Goal: Task Accomplishment & Management: Manage account settings

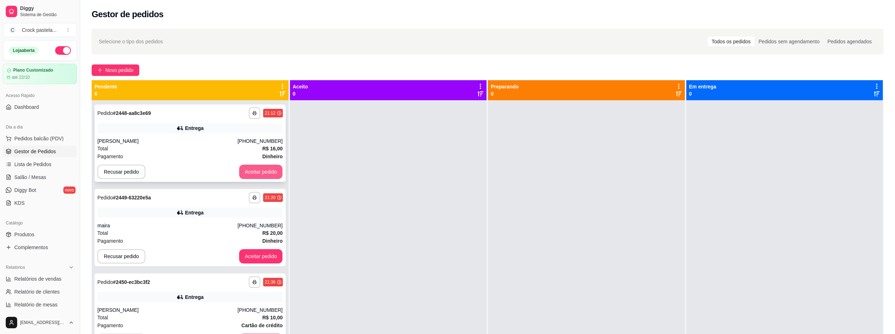
click at [244, 170] on button "Aceitar pedido" at bounding box center [261, 172] width 44 height 14
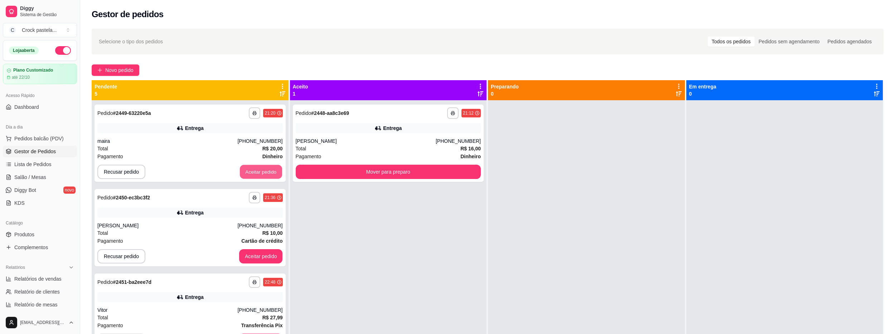
click at [243, 171] on button "Aceitar pedido" at bounding box center [261, 172] width 42 height 14
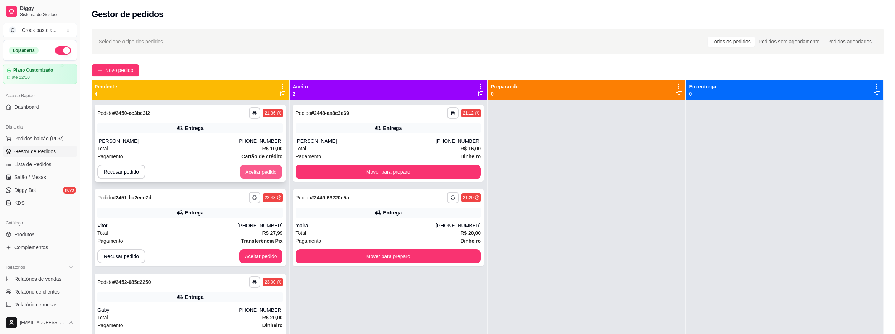
click at [245, 170] on button "Aceitar pedido" at bounding box center [261, 172] width 42 height 14
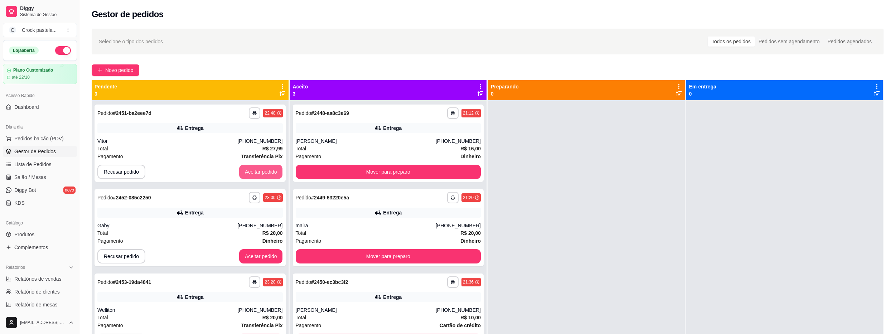
click at [245, 170] on button "Aceitar pedido" at bounding box center [261, 172] width 44 height 14
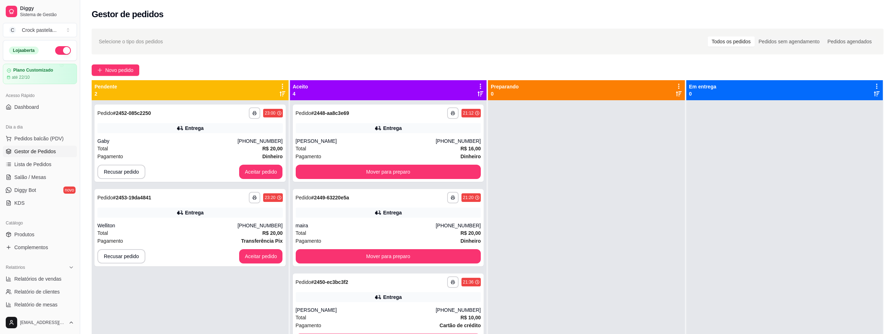
click at [357, 182] on div "**********" at bounding box center [388, 267] width 197 height 334
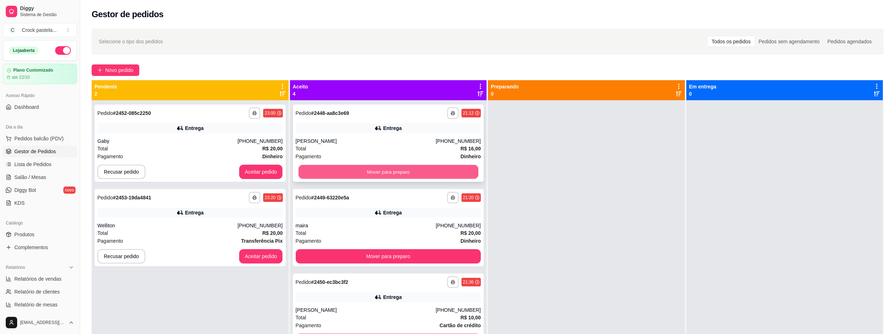
click at [362, 179] on button "Mover para preparo" at bounding box center [388, 172] width 180 height 14
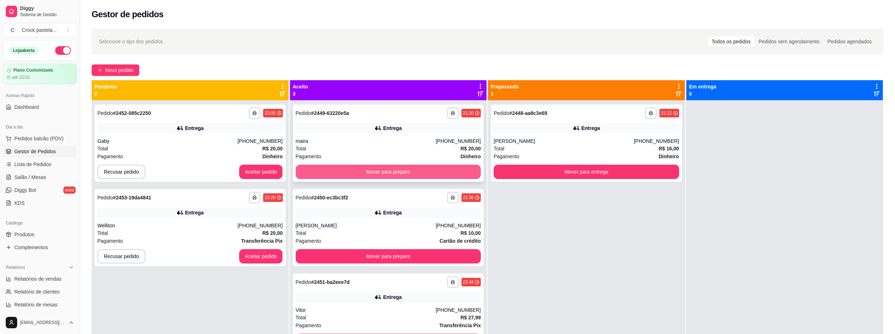
click at [364, 173] on button "Mover para preparo" at bounding box center [388, 172] width 185 height 14
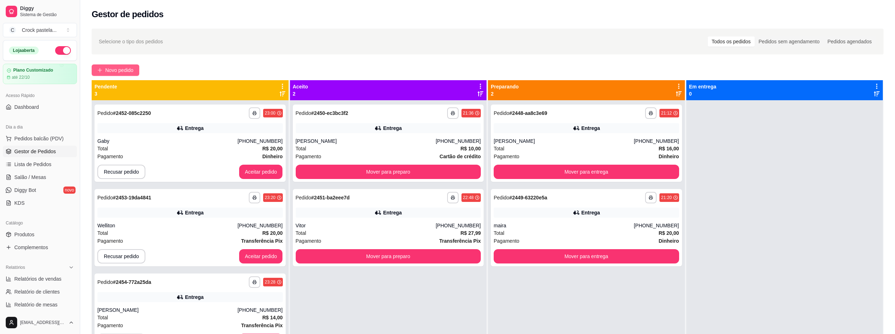
click at [128, 73] on span "Novo pedido" at bounding box center [119, 70] width 28 height 8
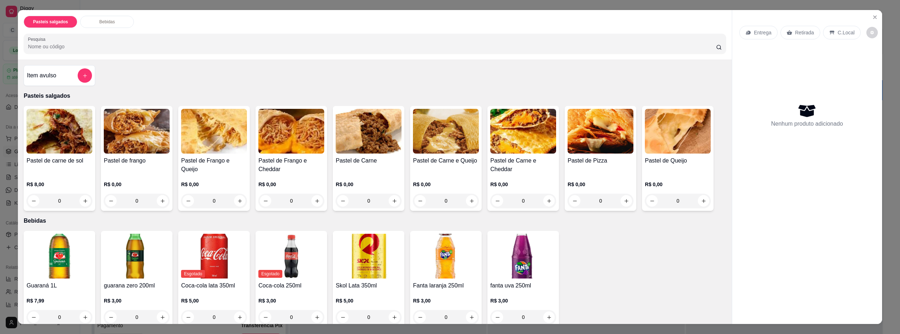
click at [83, 198] on div "0" at bounding box center [59, 201] width 66 height 14
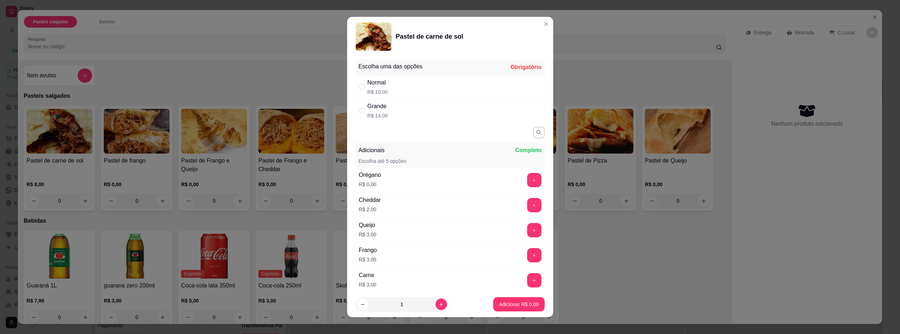
click at [412, 85] on div "Normal R$ 10,00" at bounding box center [450, 87] width 189 height 24
radio input "true"
click at [439, 305] on icon "increase-product-quantity" at bounding box center [441, 304] width 5 height 5
type input "2"
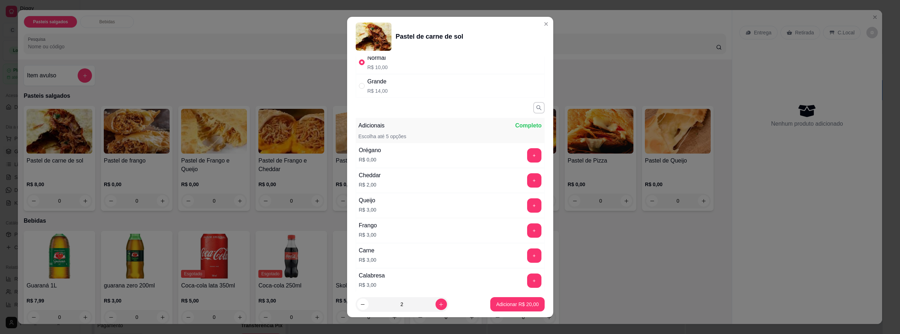
scroll to position [73, 0]
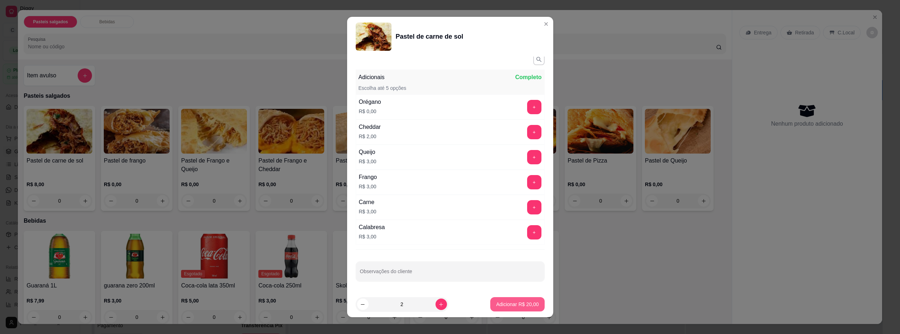
click at [524, 302] on p "Adicionar R$ 20,00" at bounding box center [517, 304] width 43 height 7
type input "2"
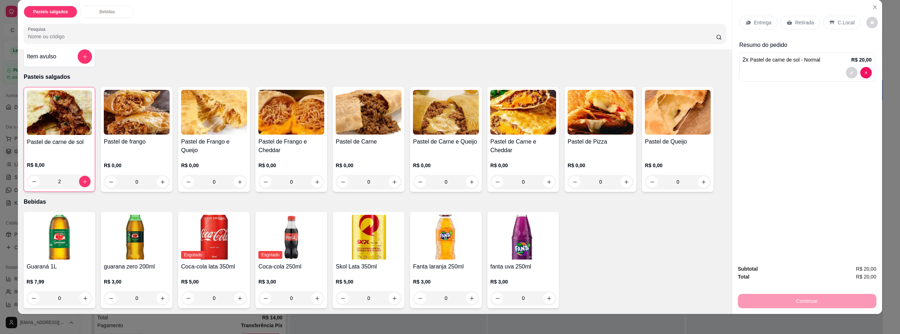
scroll to position [13, 0]
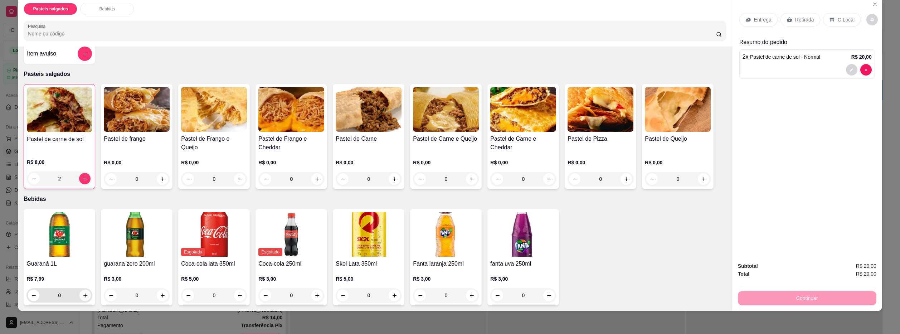
click at [83, 294] on icon "increase-product-quantity" at bounding box center [85, 296] width 4 height 4
type input "1"
click at [754, 20] on p "Entrega" at bounding box center [763, 19] width 18 height 7
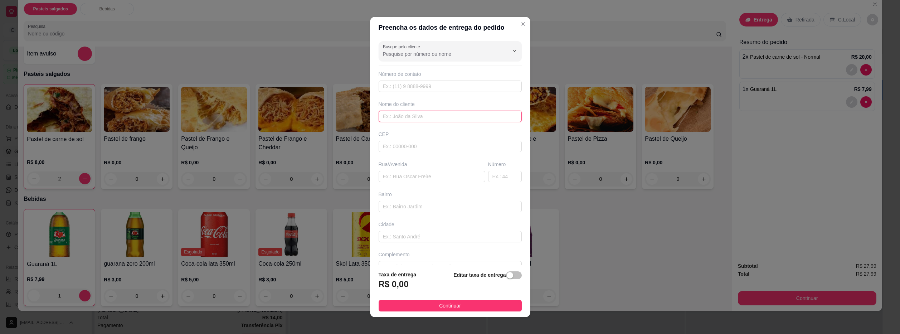
click at [433, 120] on input "text" at bounding box center [450, 116] width 143 height 11
click at [438, 120] on input "vizinho" at bounding box center [450, 116] width 143 height 11
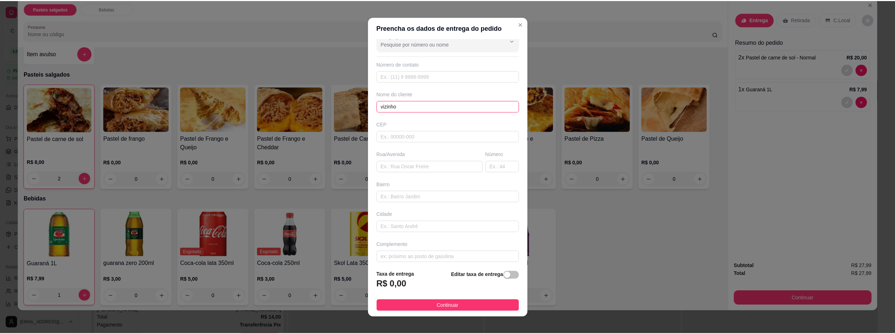
scroll to position [14, 0]
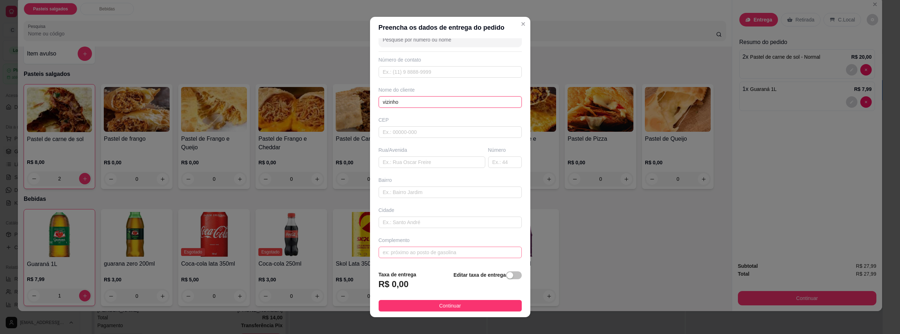
type input "vizinho"
click at [464, 253] on input "text" at bounding box center [450, 252] width 143 height 11
type input "em frente"
click at [491, 307] on button "Continuar" at bounding box center [450, 305] width 143 height 11
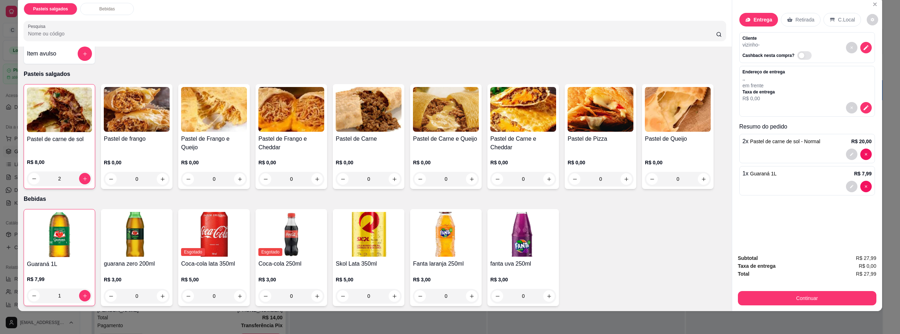
click at [848, 289] on div "Continuar" at bounding box center [807, 297] width 139 height 16
click at [845, 296] on button "Continuar" at bounding box center [807, 298] width 139 height 14
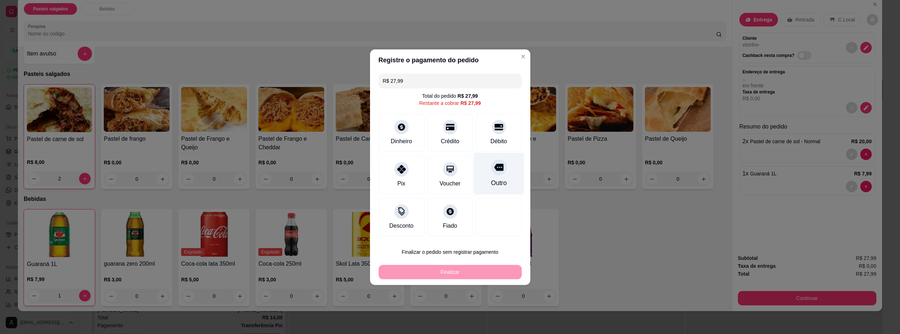
click at [494, 179] on div "Outro" at bounding box center [499, 174] width 50 height 42
type input "R$ 0,00"
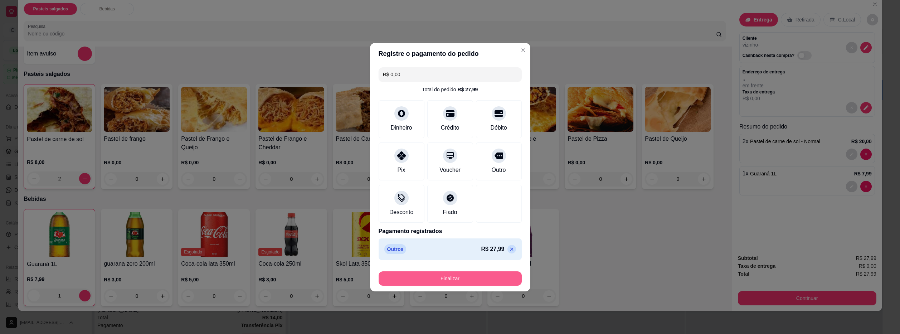
click at [497, 281] on button "Finalizar" at bounding box center [450, 278] width 143 height 14
type input "0"
type input "-R$ 27,99"
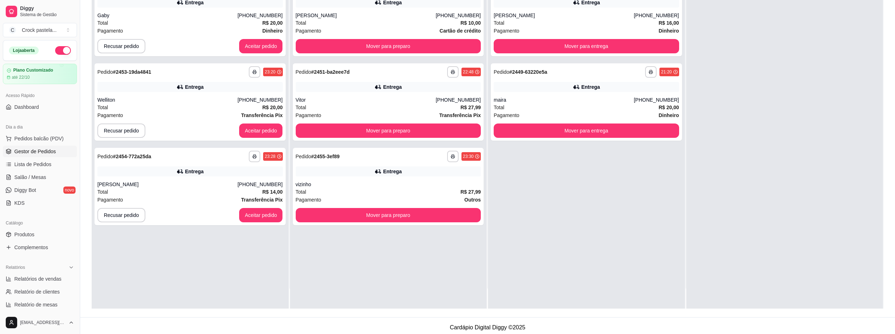
scroll to position [109, 0]
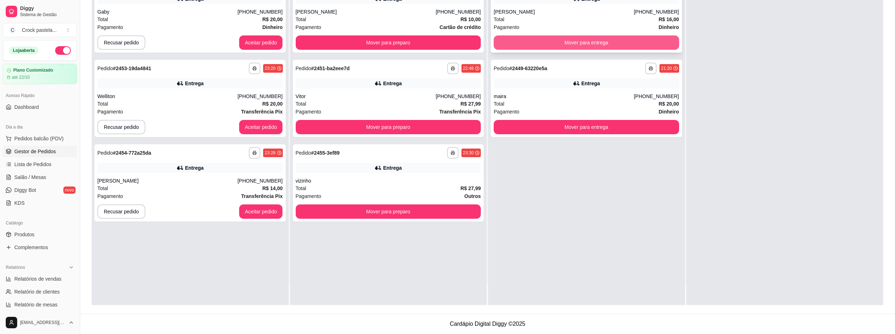
click at [584, 44] on button "Mover para entrega" at bounding box center [586, 42] width 185 height 14
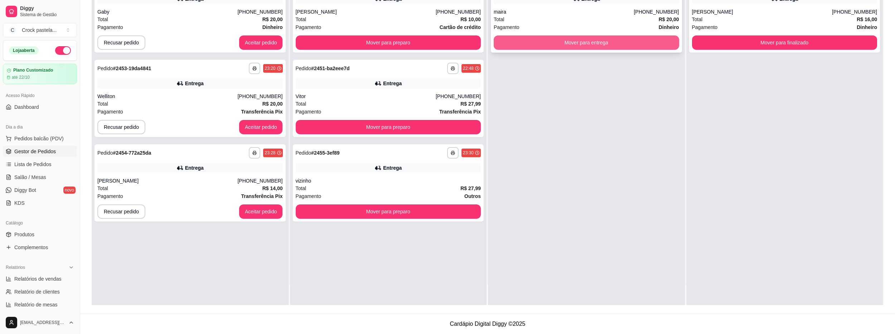
click at [584, 42] on button "Mover para entrega" at bounding box center [586, 42] width 185 height 14
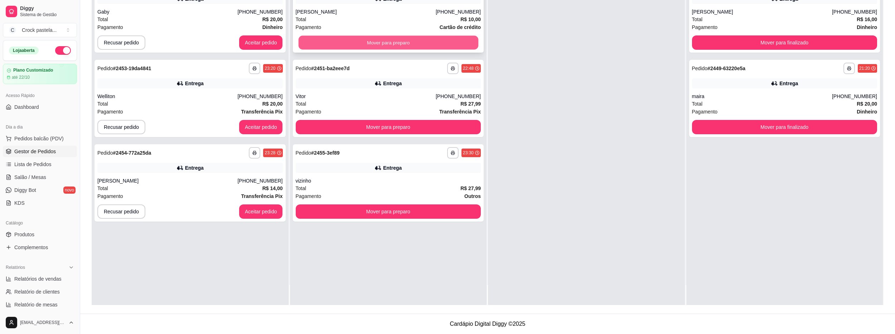
click at [454, 42] on button "Mover para preparo" at bounding box center [388, 43] width 180 height 14
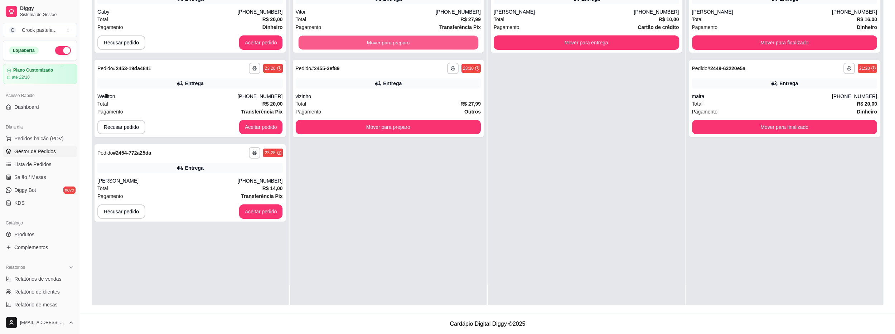
click at [454, 42] on button "Mover para preparo" at bounding box center [388, 43] width 180 height 14
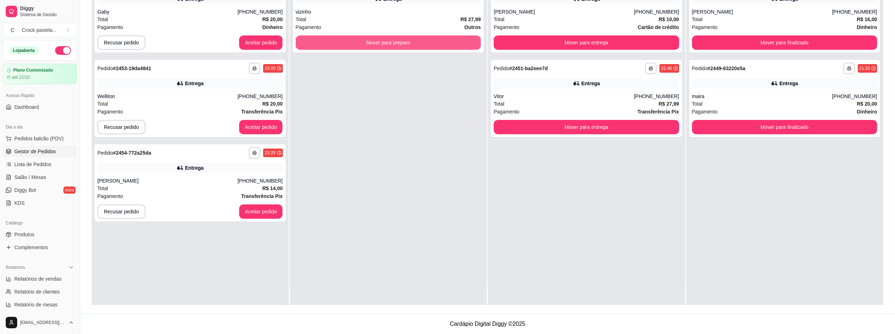
click at [454, 42] on button "Mover para preparo" at bounding box center [388, 42] width 185 height 14
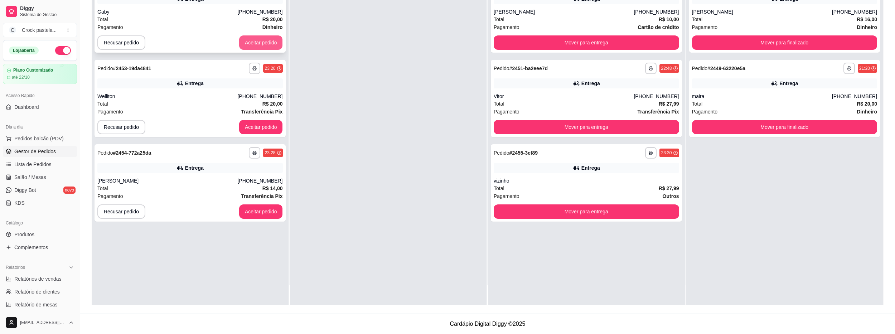
click at [270, 43] on button "Aceitar pedido" at bounding box center [261, 42] width 44 height 14
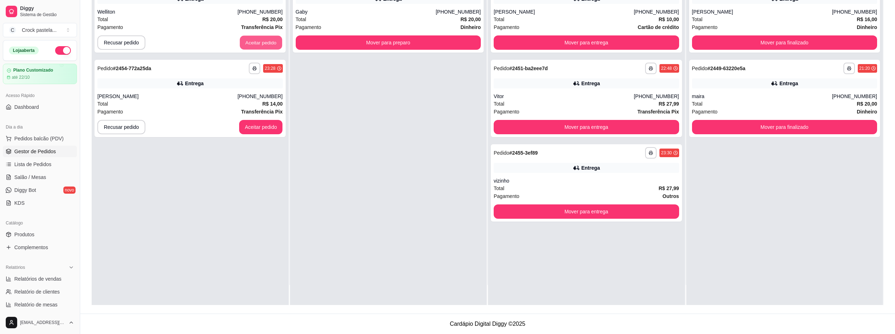
click at [270, 43] on button "Aceitar pedido" at bounding box center [261, 43] width 42 height 14
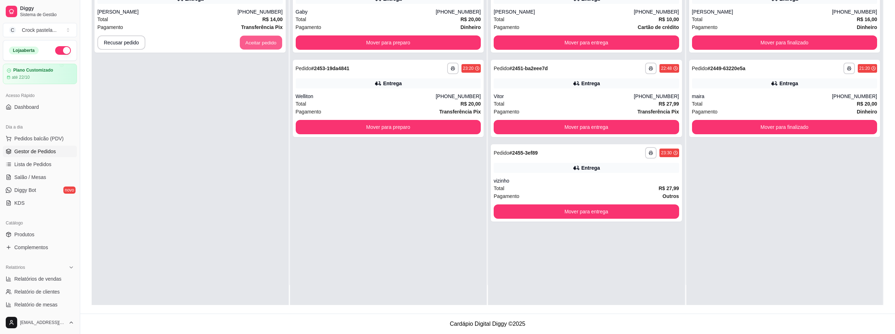
click at [270, 43] on button "Aceitar pedido" at bounding box center [261, 43] width 42 height 14
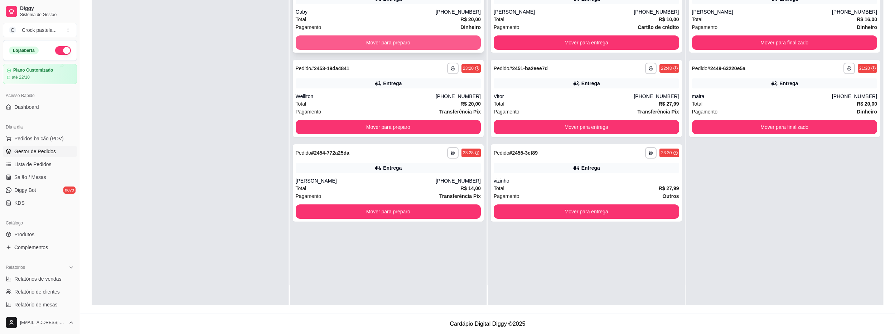
click at [335, 40] on button "Mover para preparo" at bounding box center [388, 42] width 185 height 14
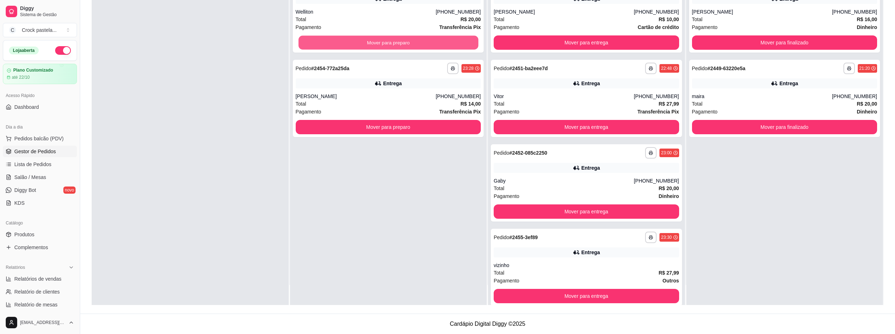
click at [335, 40] on button "Mover para preparo" at bounding box center [388, 43] width 180 height 14
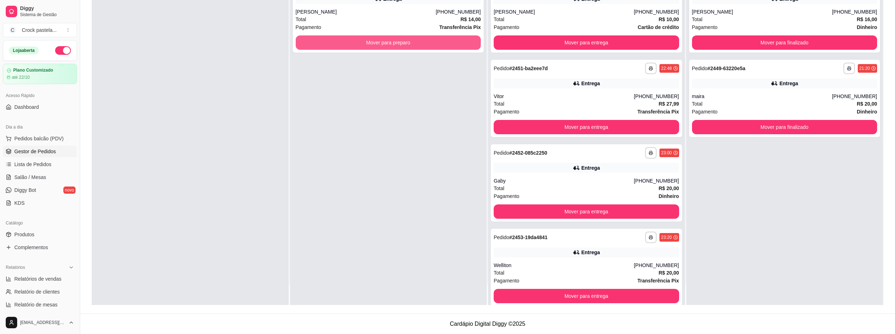
click at [336, 40] on button "Mover para preparo" at bounding box center [388, 42] width 185 height 14
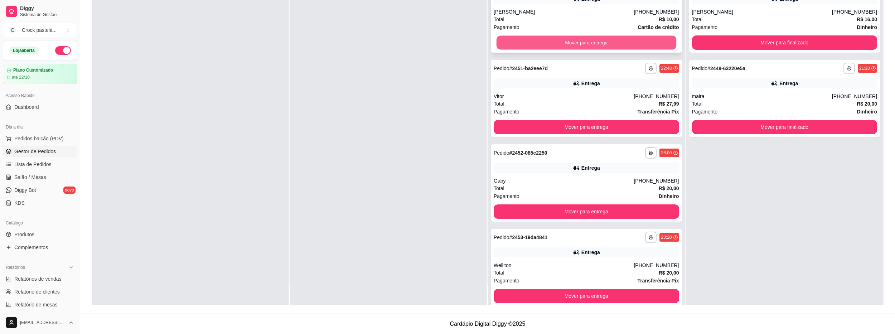
click at [590, 40] on button "Mover para entrega" at bounding box center [587, 43] width 180 height 14
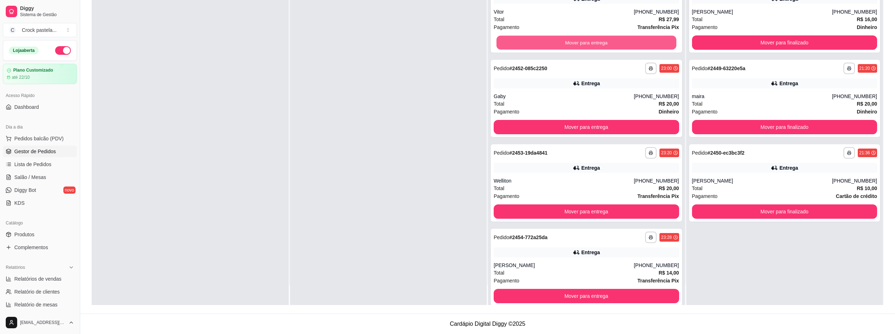
click at [590, 40] on button "Mover para entrega" at bounding box center [587, 43] width 180 height 14
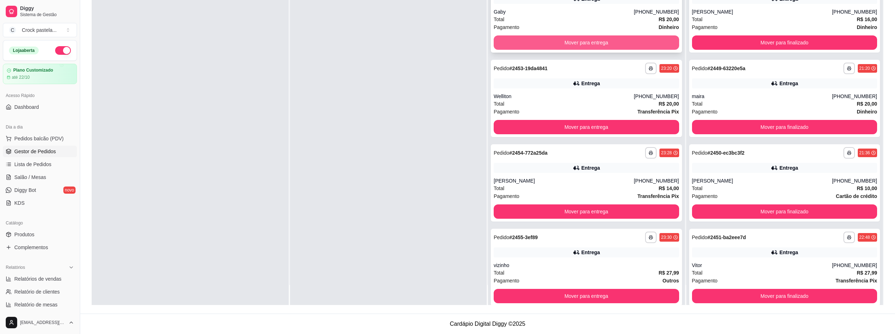
click at [590, 38] on button "Mover para entrega" at bounding box center [586, 42] width 185 height 14
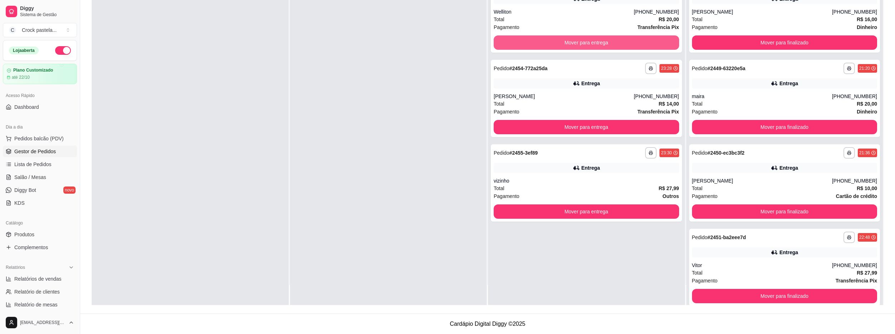
click at [590, 38] on button "Mover para entrega" at bounding box center [586, 42] width 185 height 14
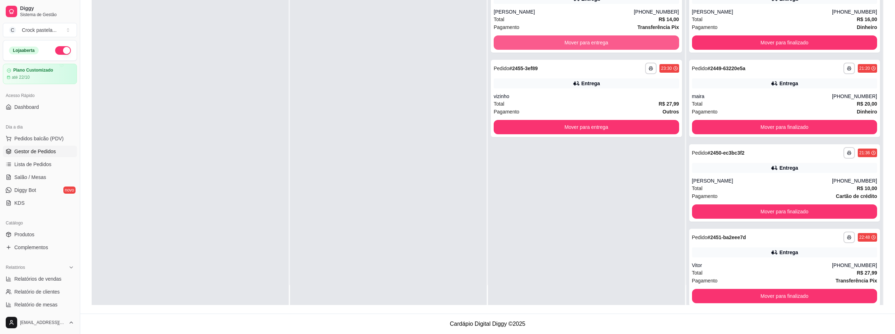
click at [590, 38] on button "Mover para entrega" at bounding box center [586, 42] width 185 height 14
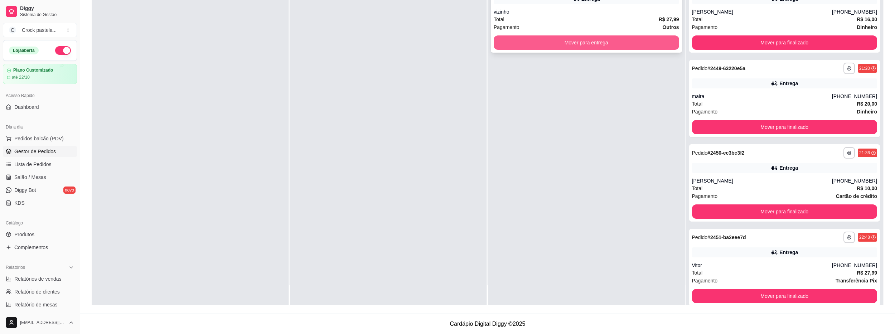
click at [589, 37] on button "Mover para entrega" at bounding box center [586, 42] width 185 height 14
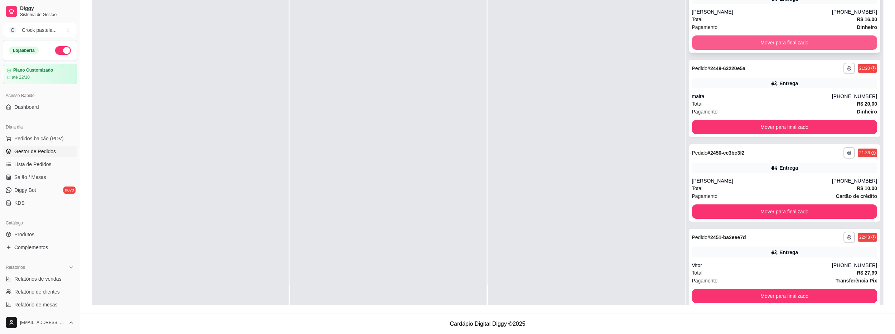
click at [783, 38] on button "Mover para finalizado" at bounding box center [784, 42] width 185 height 14
click at [779, 43] on button "Mover para finalizado" at bounding box center [784, 43] width 180 height 14
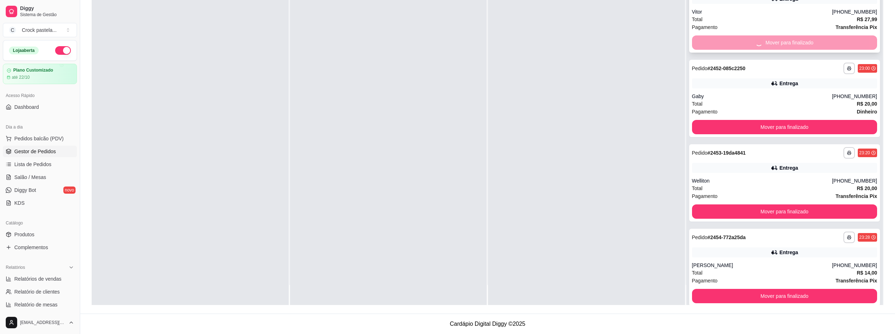
click at [779, 120] on button "Mover para finalizado" at bounding box center [784, 127] width 185 height 14
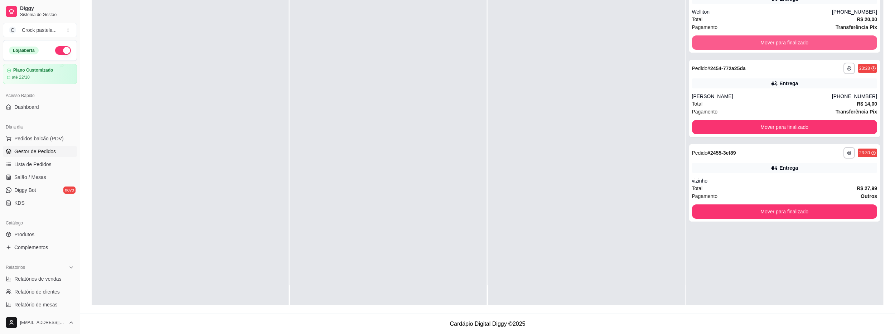
click at [779, 43] on button "Mover para finalizado" at bounding box center [784, 42] width 185 height 14
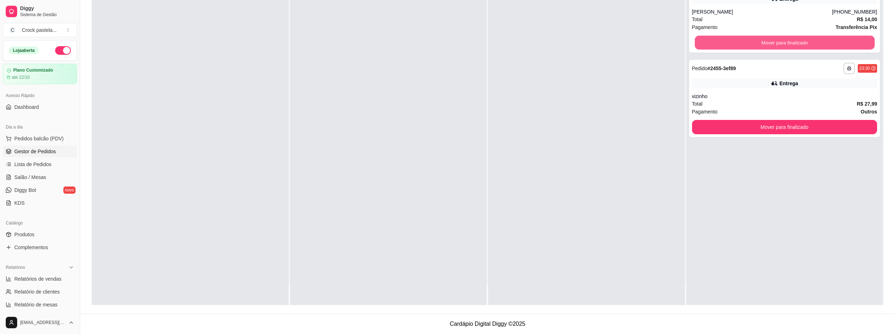
click at [778, 44] on button "Mover para finalizado" at bounding box center [784, 43] width 180 height 14
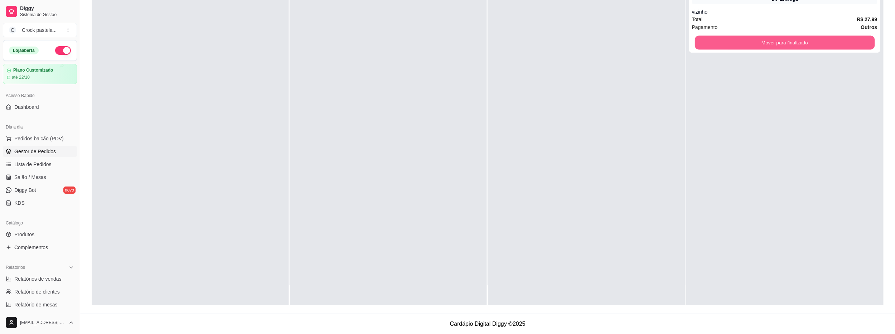
click at [778, 44] on button "Mover para finalizado" at bounding box center [784, 43] width 180 height 14
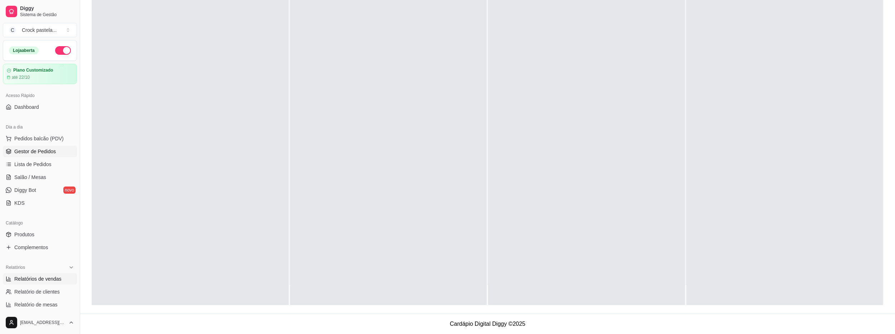
click at [40, 277] on span "Relatórios de vendas" at bounding box center [37, 278] width 47 height 7
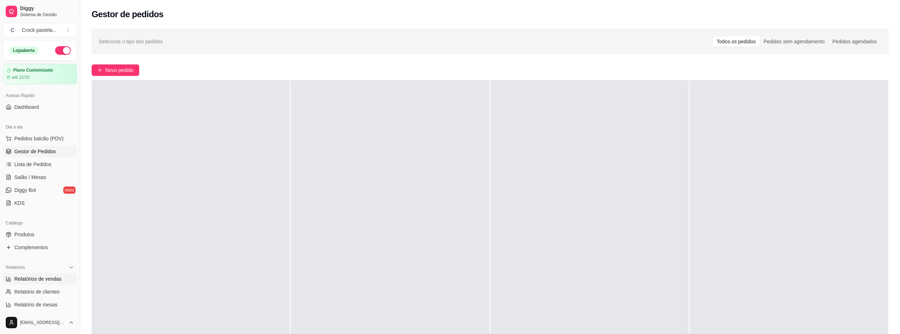
select select "ALL"
select select "0"
